Goal: Transaction & Acquisition: Obtain resource

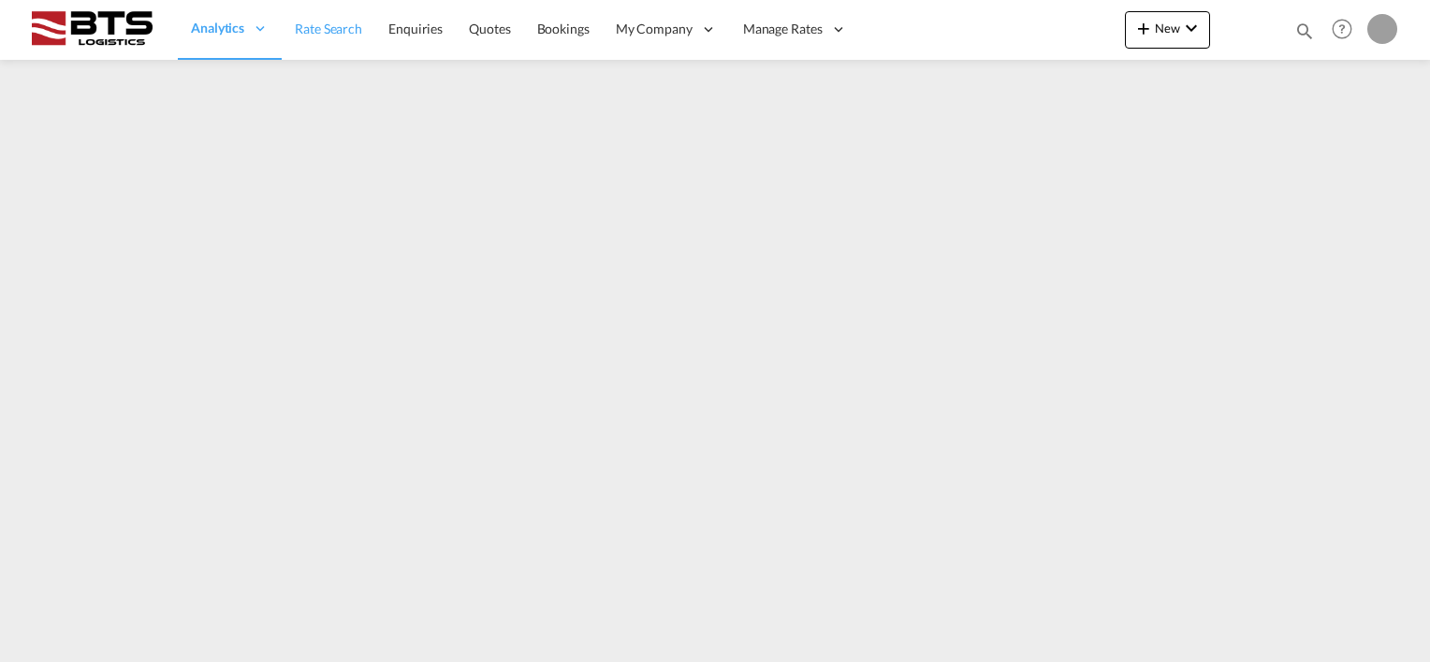
click at [313, 31] on span "Rate Search" at bounding box center [328, 29] width 67 height 16
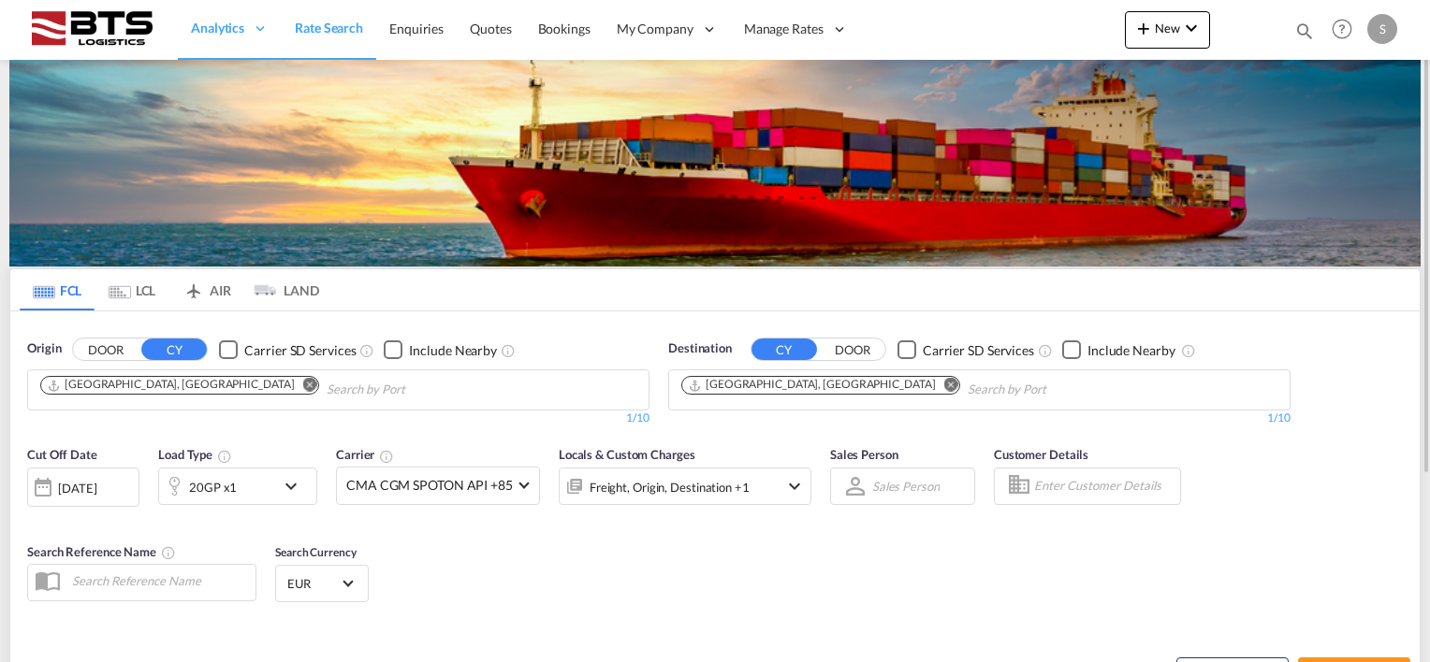
click at [303, 382] on md-icon "Remove" at bounding box center [310, 385] width 14 height 14
click at [129, 389] on body "Analytics Reports Dashboard Rate Search Enquiries Quotes Bookings" at bounding box center [715, 331] width 1430 height 662
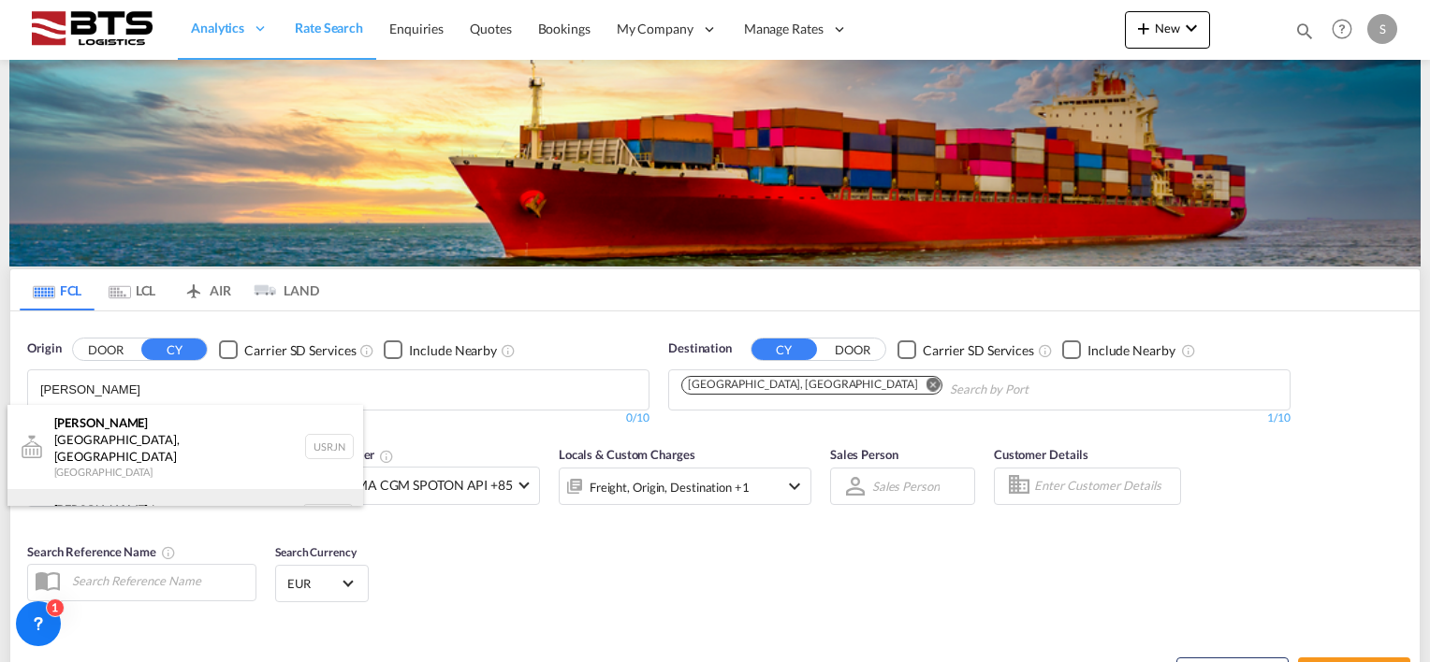
type input "[PERSON_NAME]"
click at [120, 489] on div "[PERSON_NAME] dam [GEOGRAPHIC_DATA] NLRTM" at bounding box center [185, 517] width 356 height 56
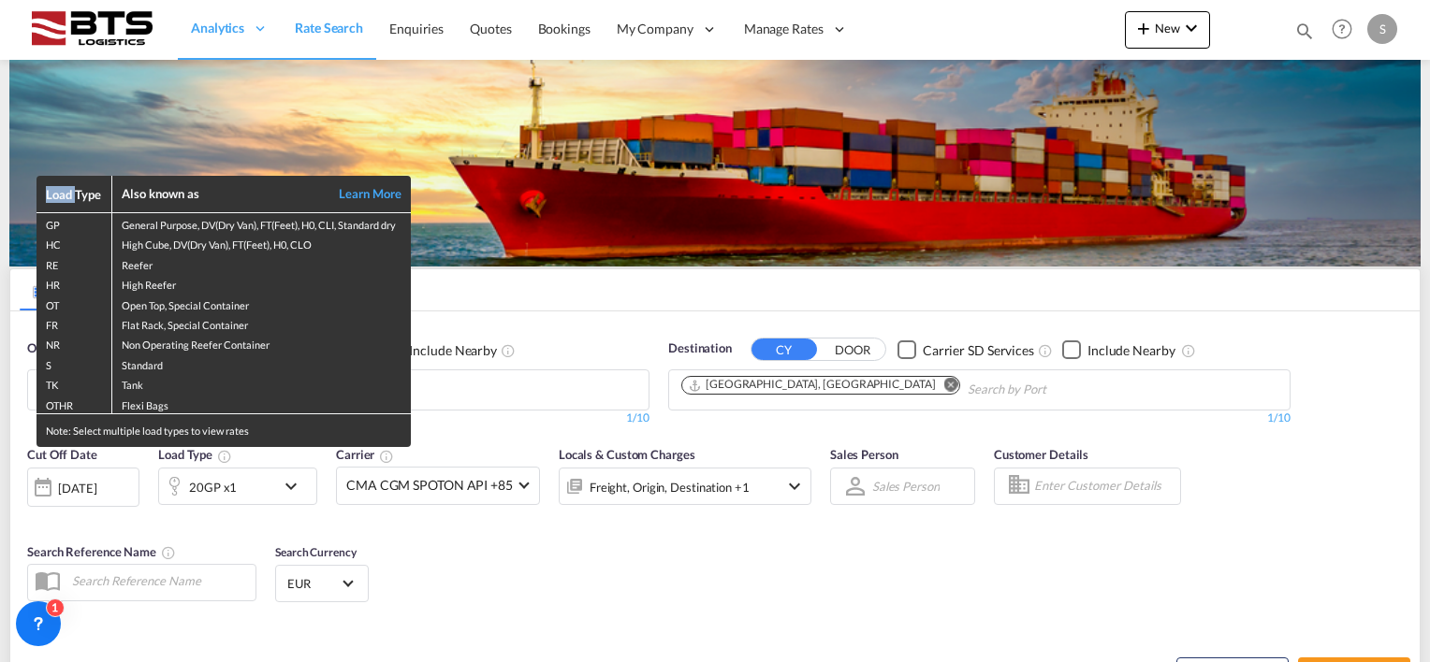
click at [818, 379] on div "Load Type Also known as Learn More GP General Purpose, DV(Dry Van), FT(Feet), H…" at bounding box center [715, 331] width 1430 height 662
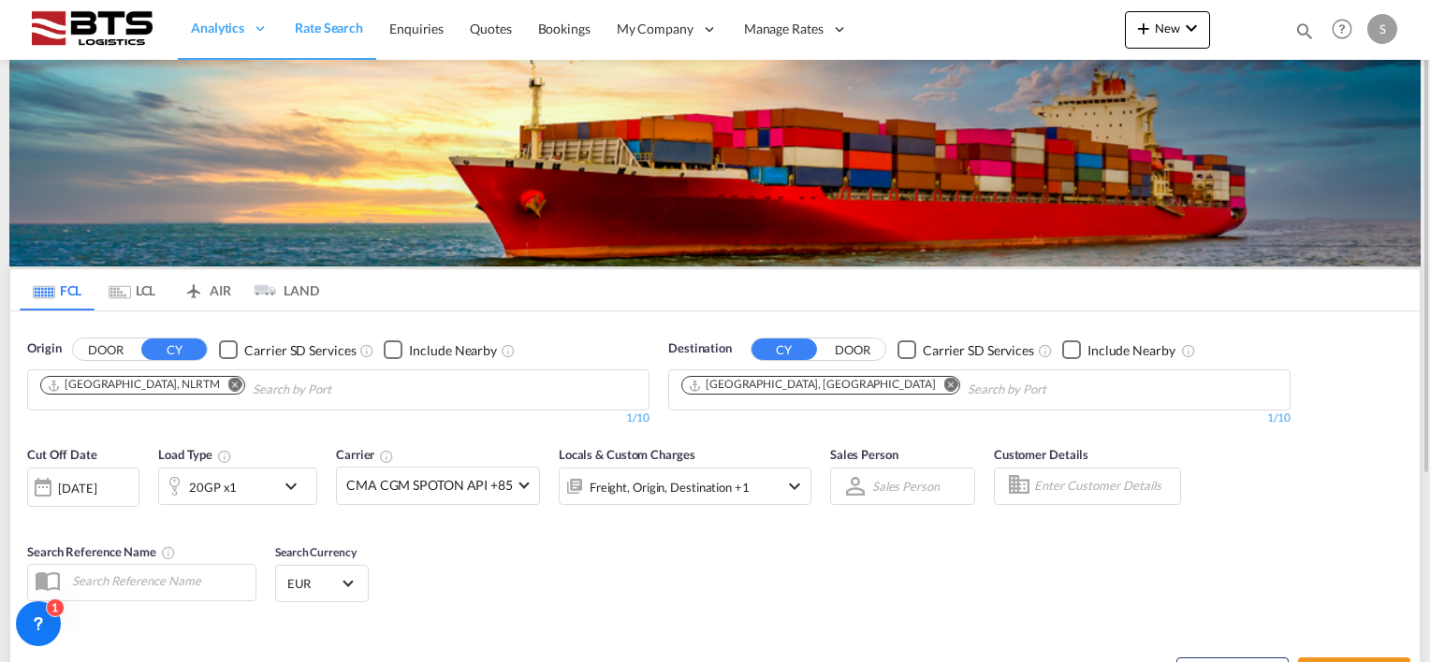
click at [944, 380] on md-icon "Remove" at bounding box center [951, 385] width 14 height 14
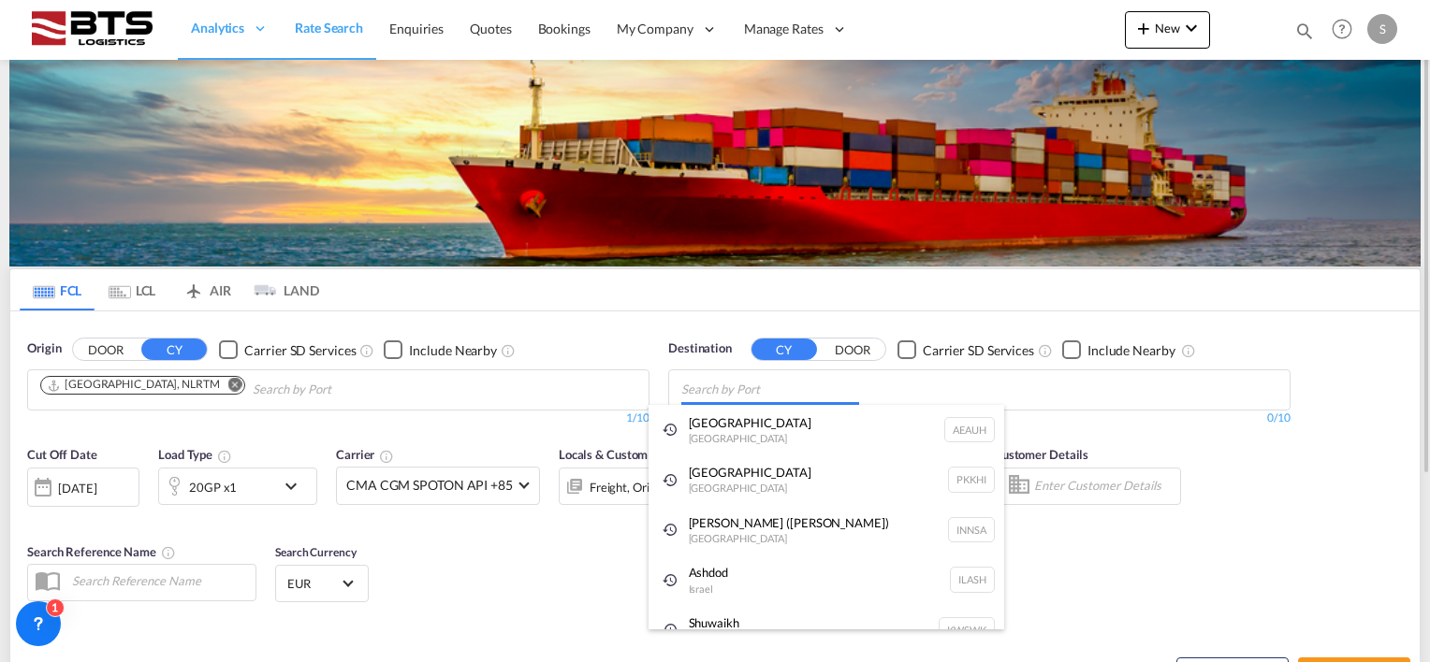
click at [727, 383] on body "Analytics Reports Dashboard Rate Search Enquiries Quotes Bookings" at bounding box center [715, 331] width 1430 height 662
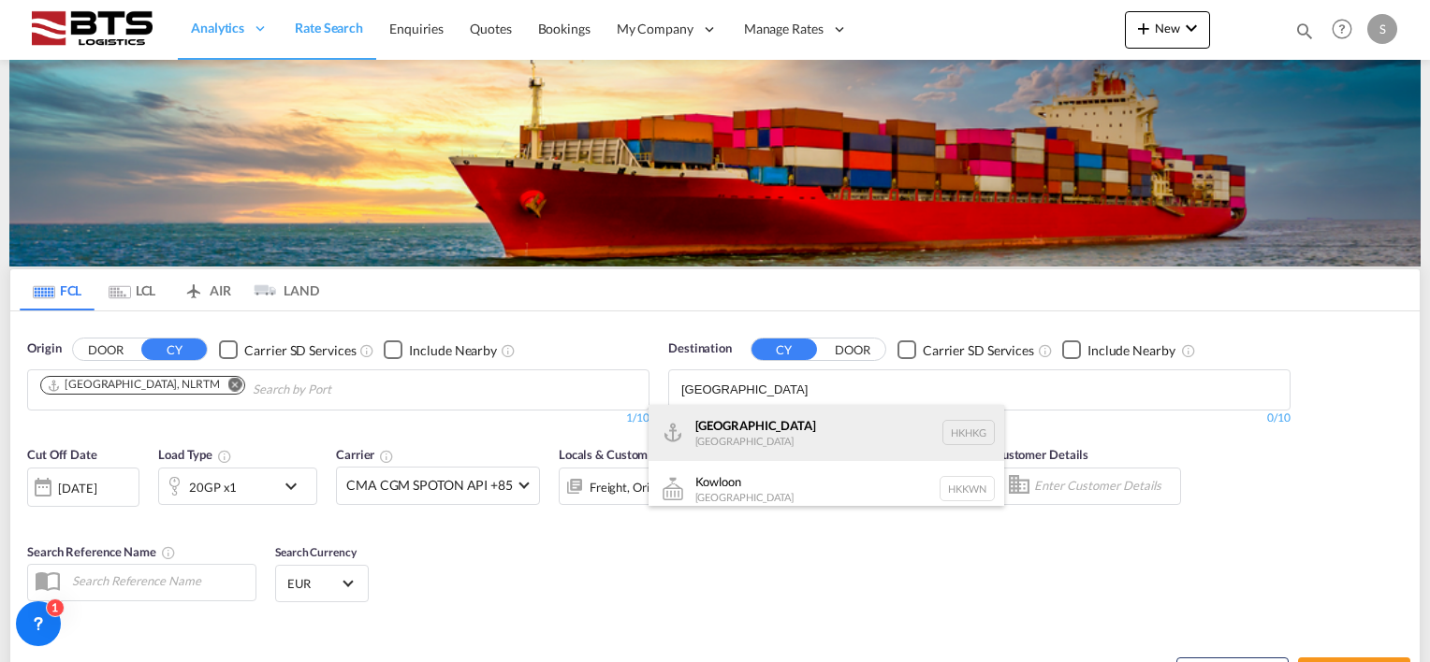
type input "[GEOGRAPHIC_DATA]"
click at [738, 429] on div "[GEOGRAPHIC_DATA] [GEOGRAPHIC_DATA] [GEOGRAPHIC_DATA]" at bounding box center [826, 433] width 356 height 56
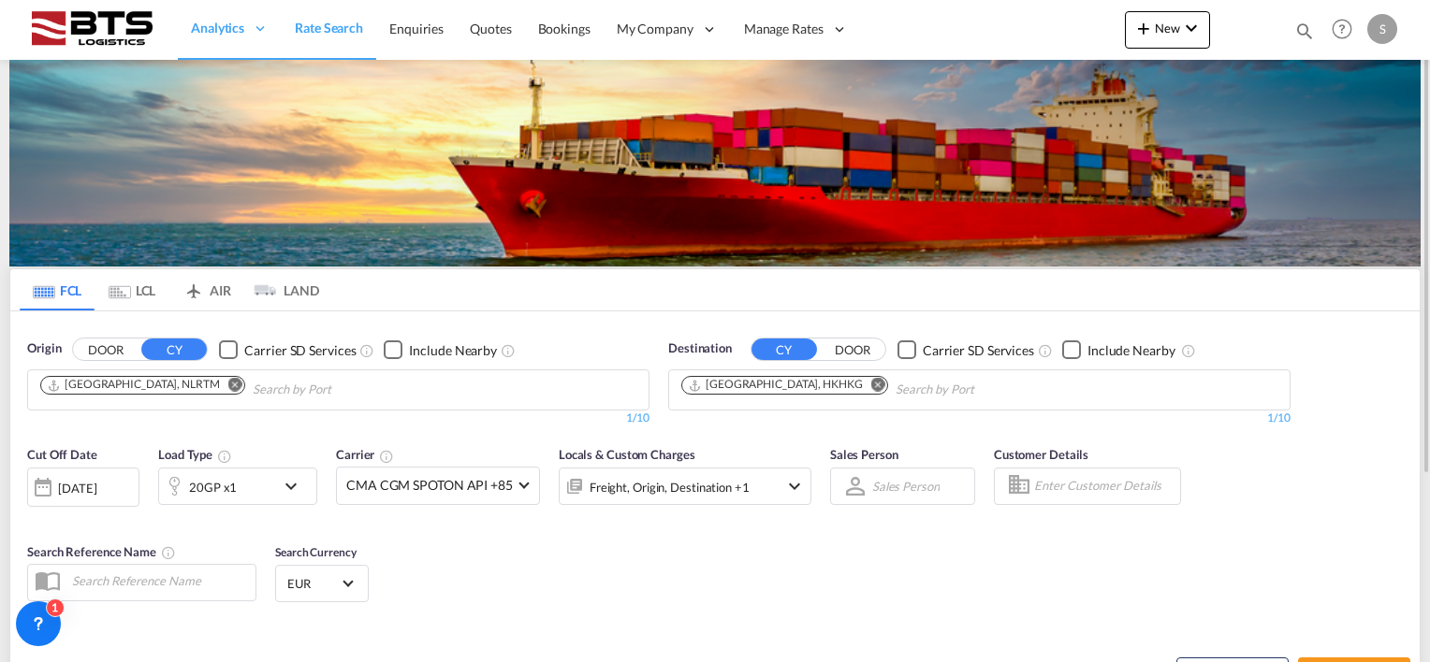
click at [84, 486] on div "[DATE]" at bounding box center [77, 488] width 38 height 17
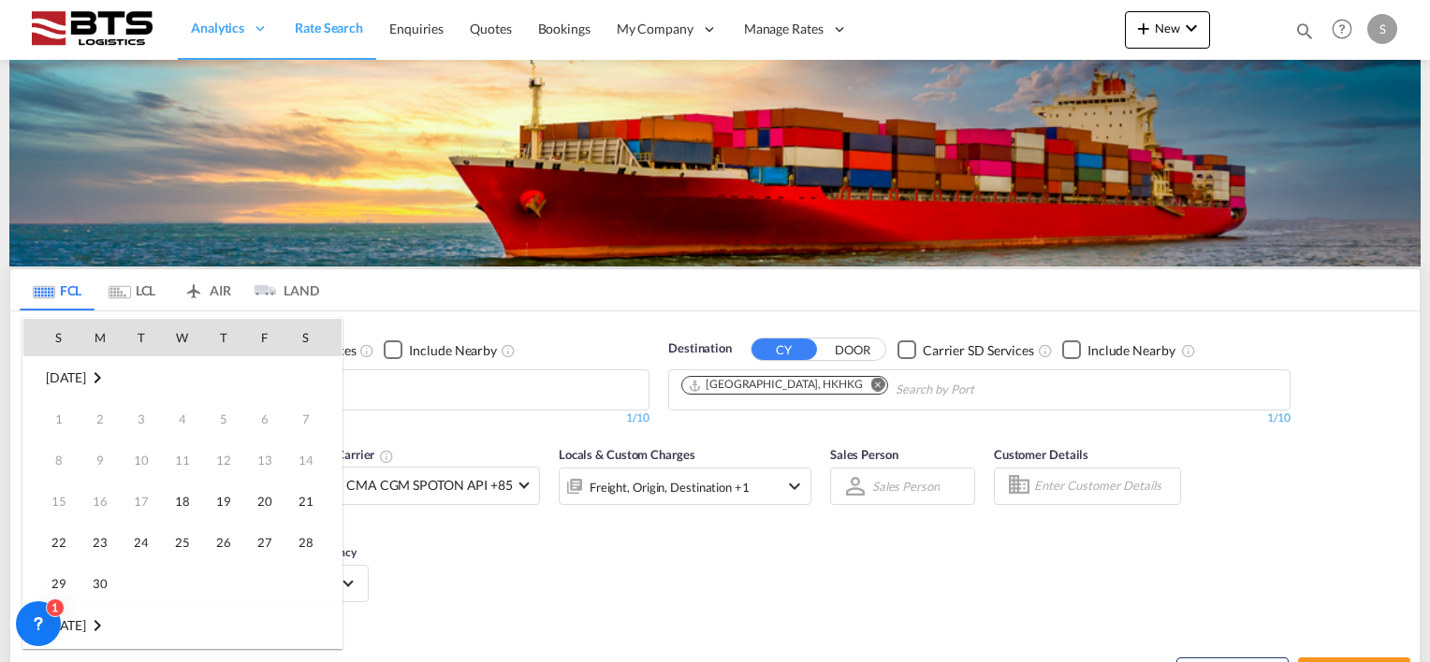
scroll to position [744, 0]
click at [182, 615] on span "1" at bounding box center [182, 625] width 37 height 37
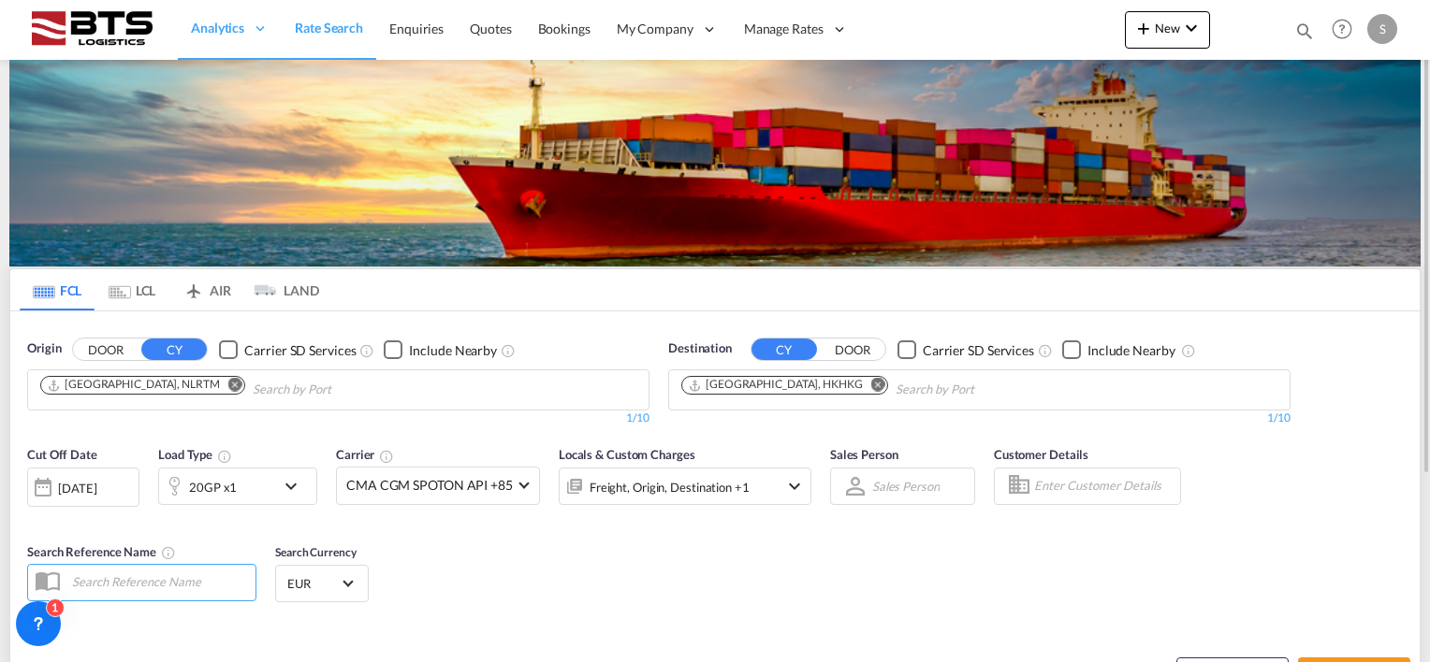
click at [573, 522] on div "Cut Off Date [DATE] [DATE] Load Type 20GP x1 Carrier CMA CGM SPOTON API +85 Onl…" at bounding box center [419, 484] width 803 height 97
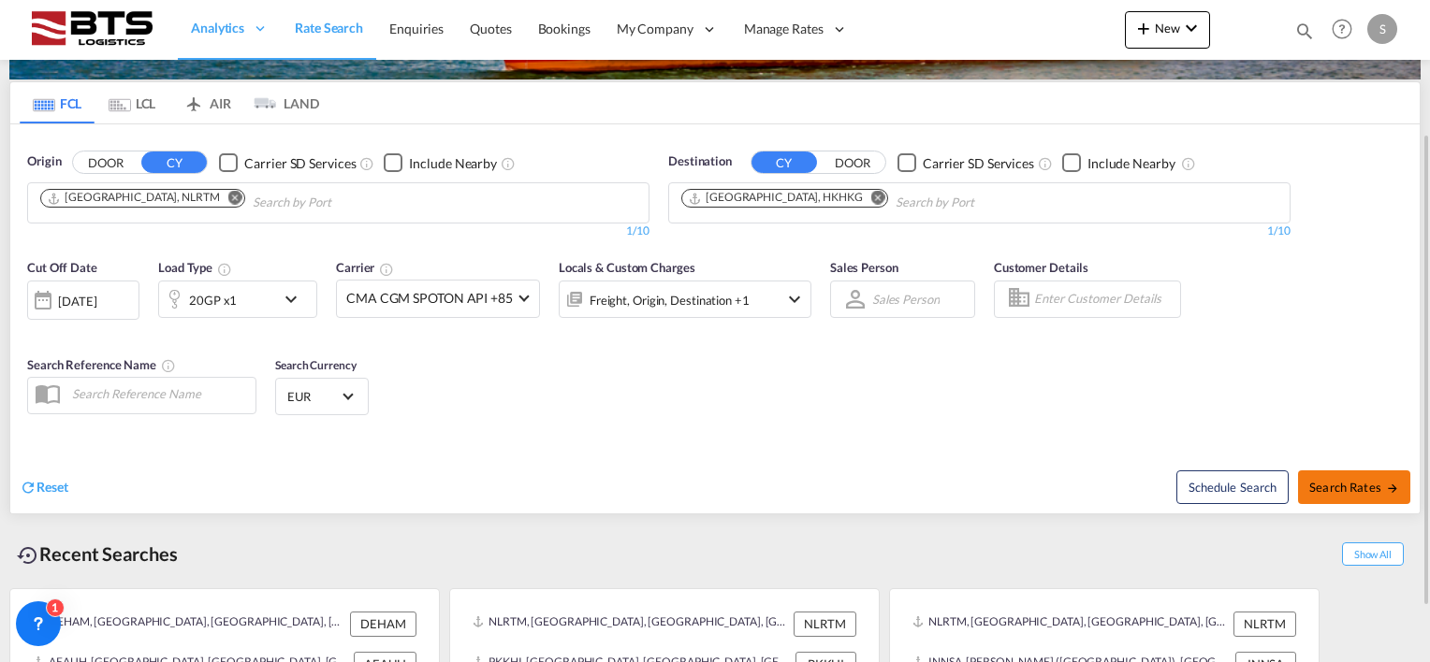
click at [1338, 475] on button "Search Rates" at bounding box center [1354, 488] width 112 height 34
type input "NLRTM to HKHKG / [DATE]"
